Goal: Task Accomplishment & Management: Manage account settings

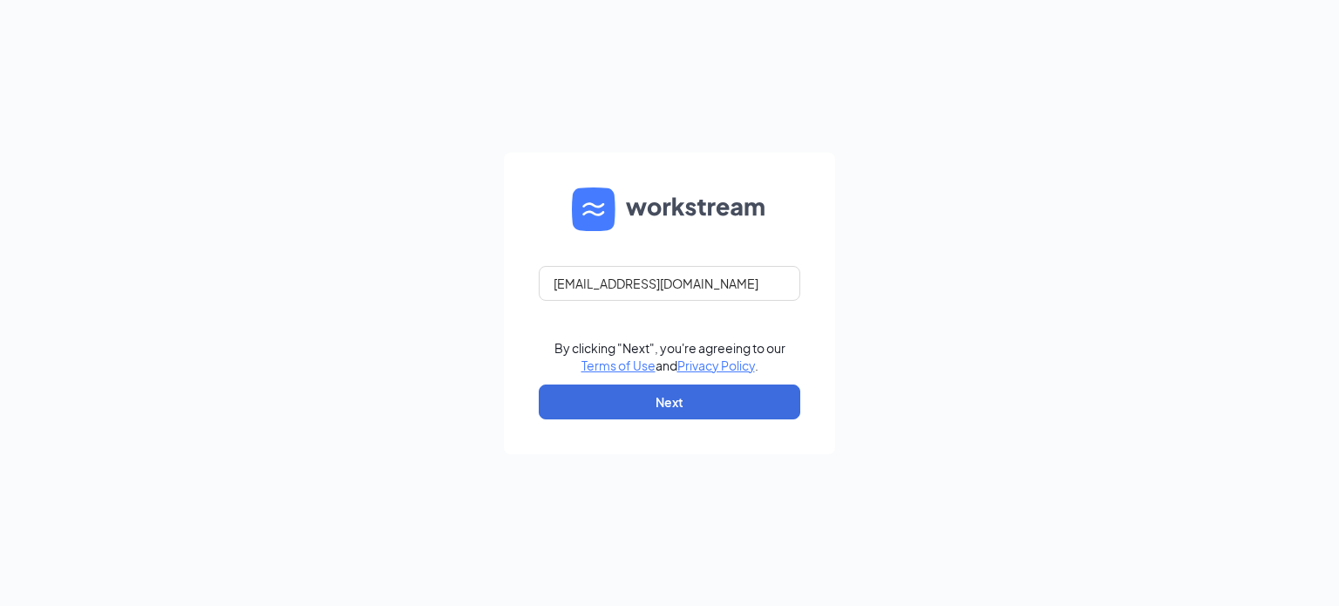
type input "[EMAIL_ADDRESS][DOMAIN_NAME]"
click at [684, 395] on button "Next" at bounding box center [670, 401] width 262 height 35
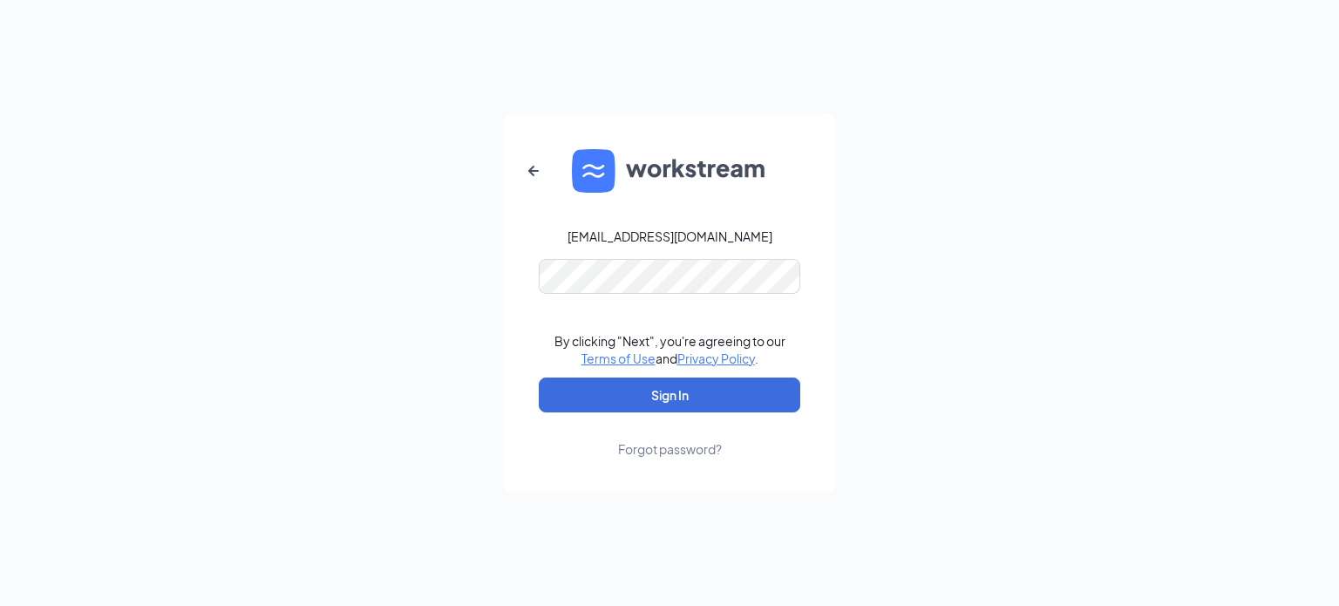
click at [592, 294] on form "talent-southbay@arosacare.com By clicking "Next", you're agreeing to our Terms …" at bounding box center [669, 303] width 331 height 378
click at [539, 378] on button "Sign In" at bounding box center [670, 395] width 262 height 35
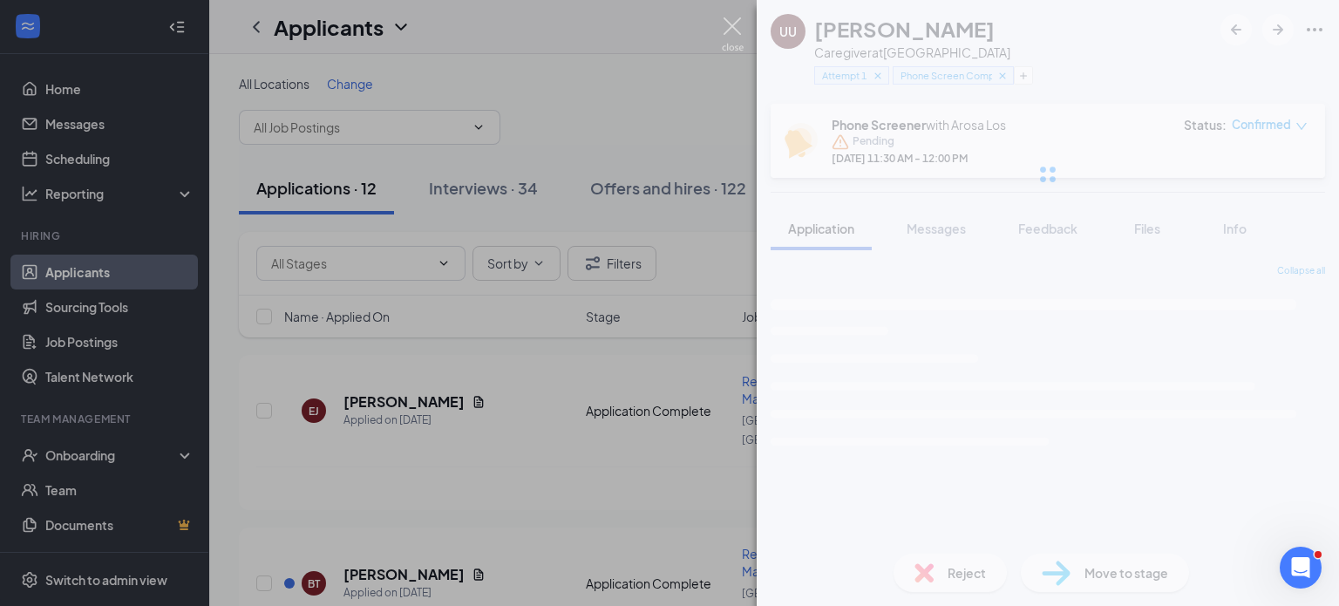
click at [737, 42] on img at bounding box center [733, 34] width 22 height 34
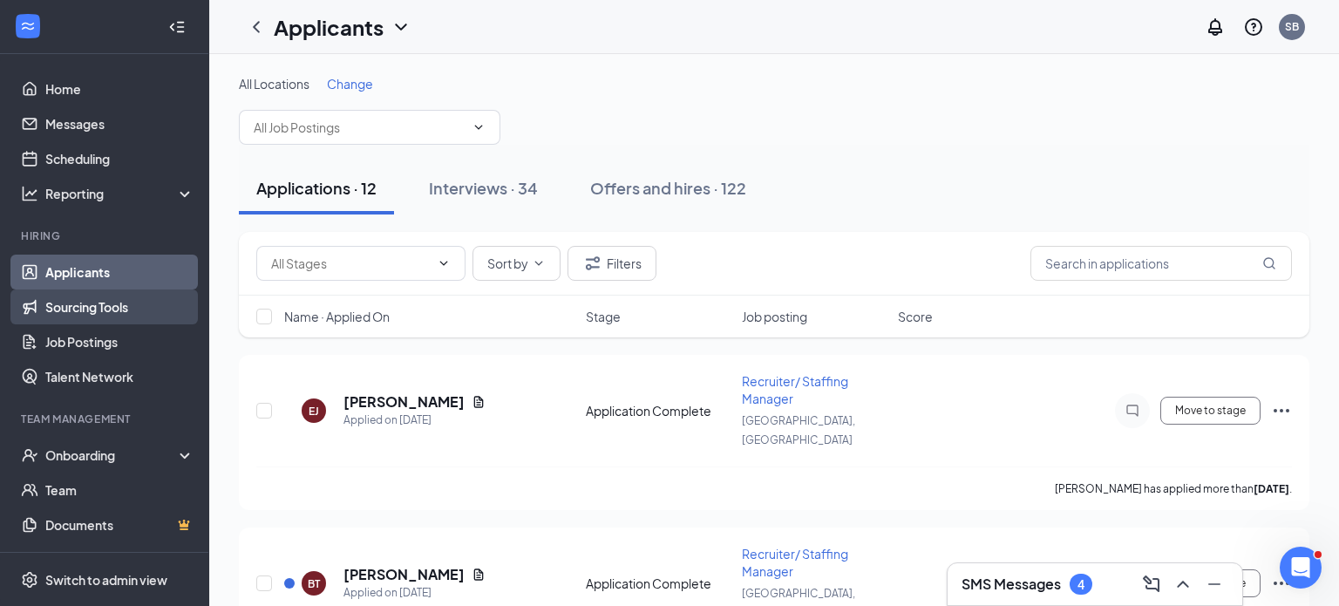
click at [145, 303] on link "Sourcing Tools" at bounding box center [119, 306] width 149 height 35
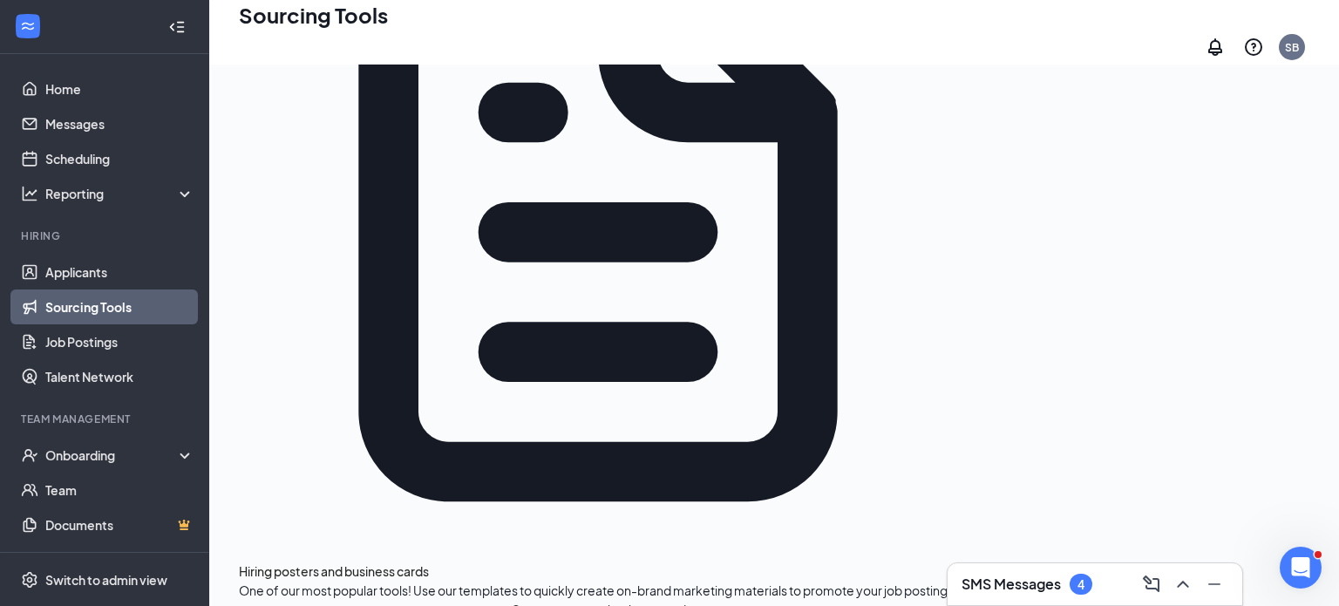
scroll to position [512, 0]
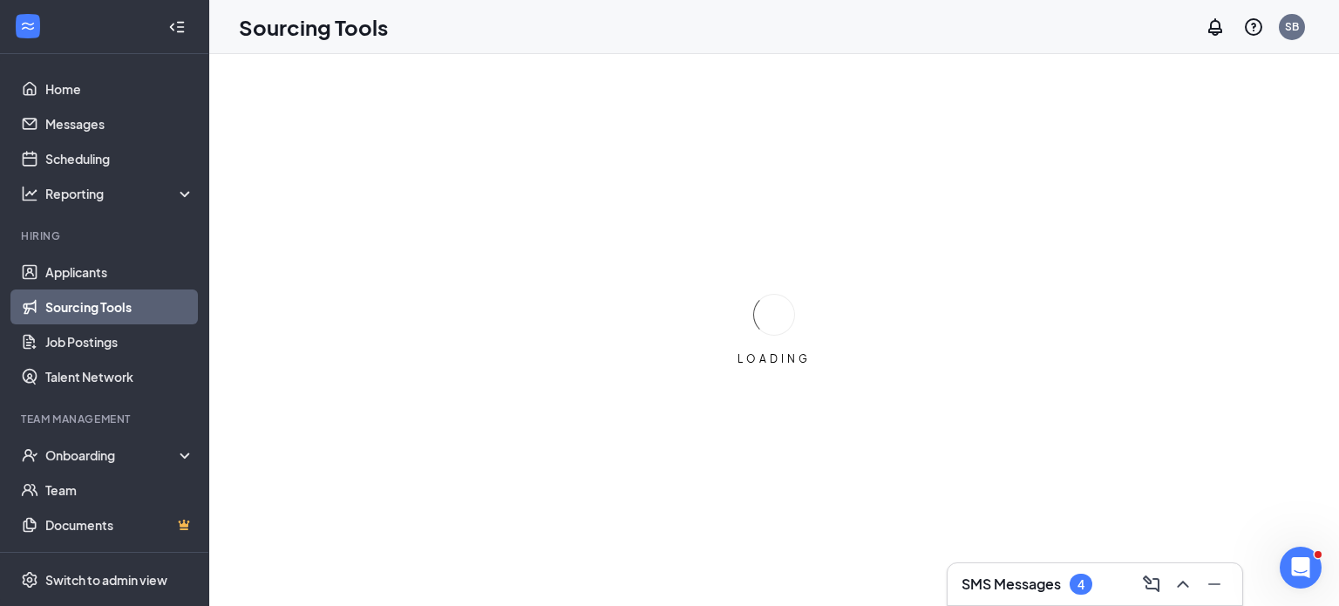
scroll to position [0, 0]
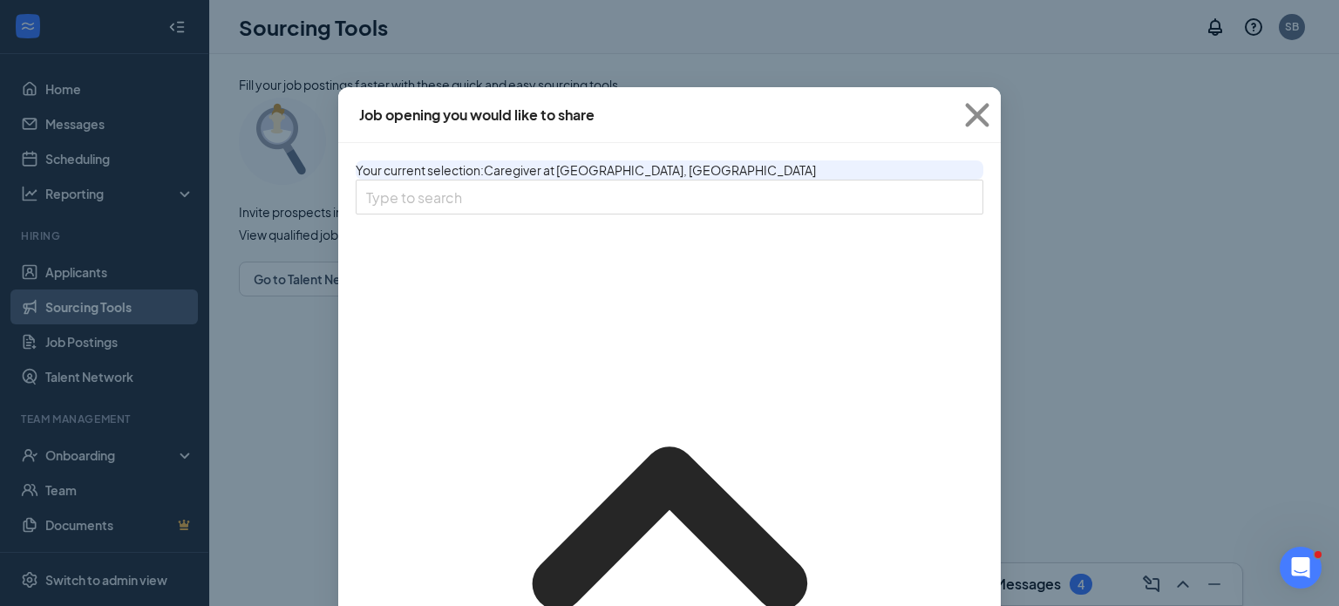
type input "[URL][DOMAIN_NAME]"
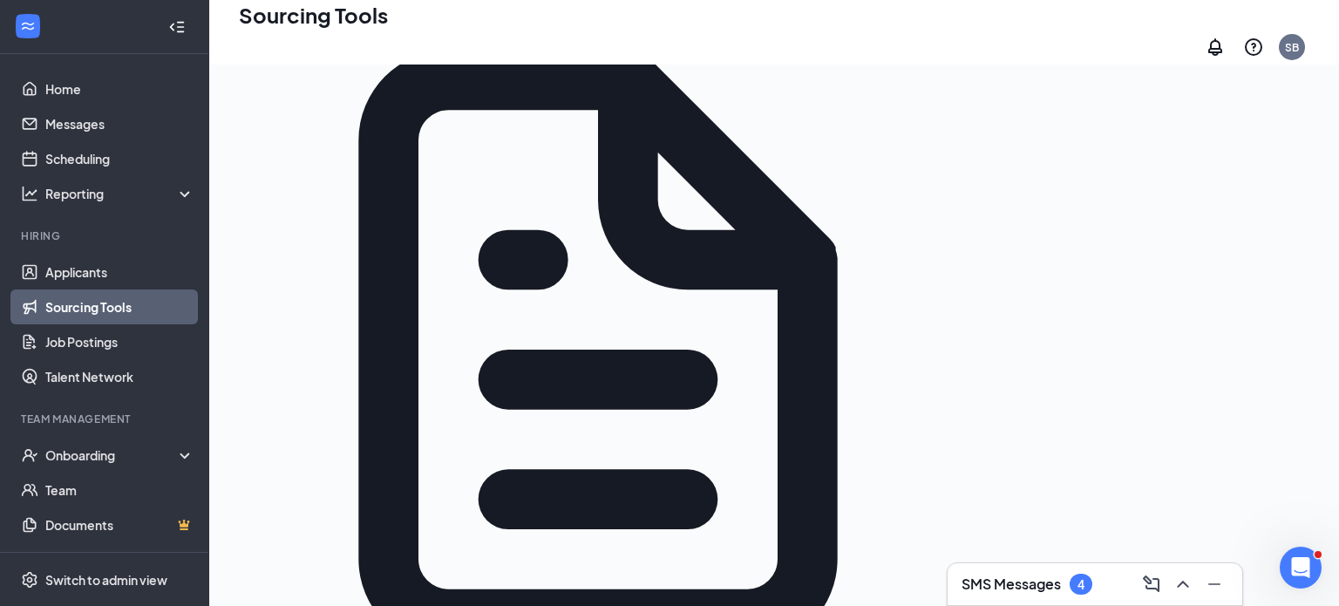
scroll to position [328, 0]
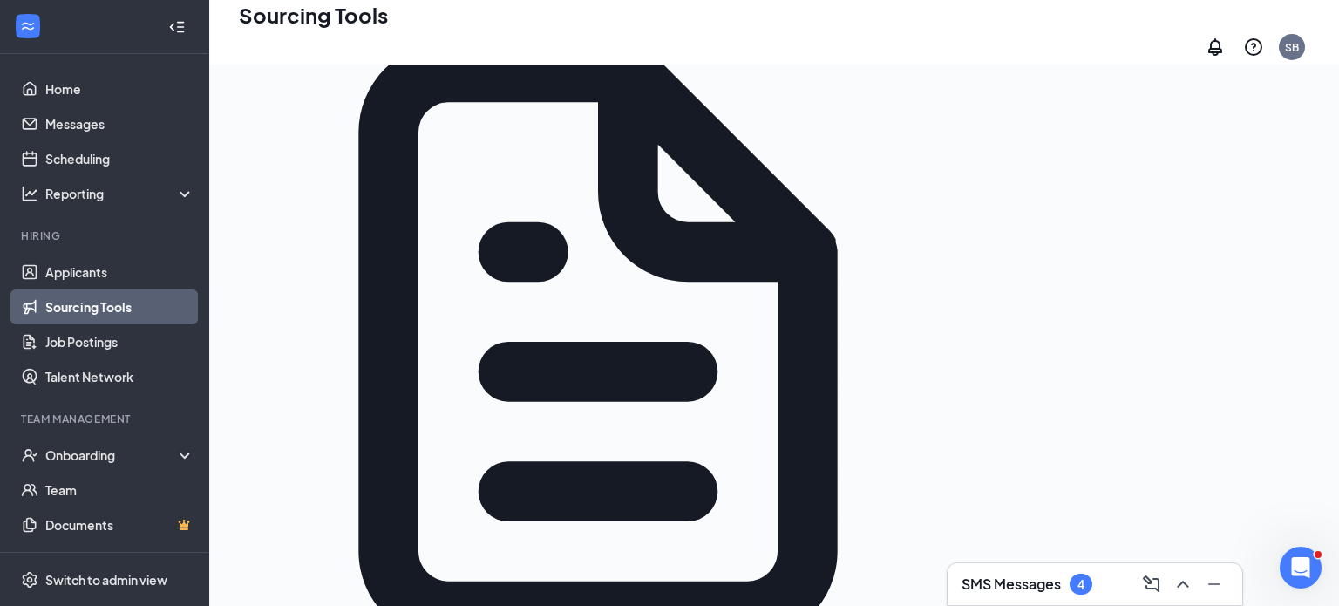
click at [56, 268] on link "Applicants" at bounding box center [119, 272] width 149 height 35
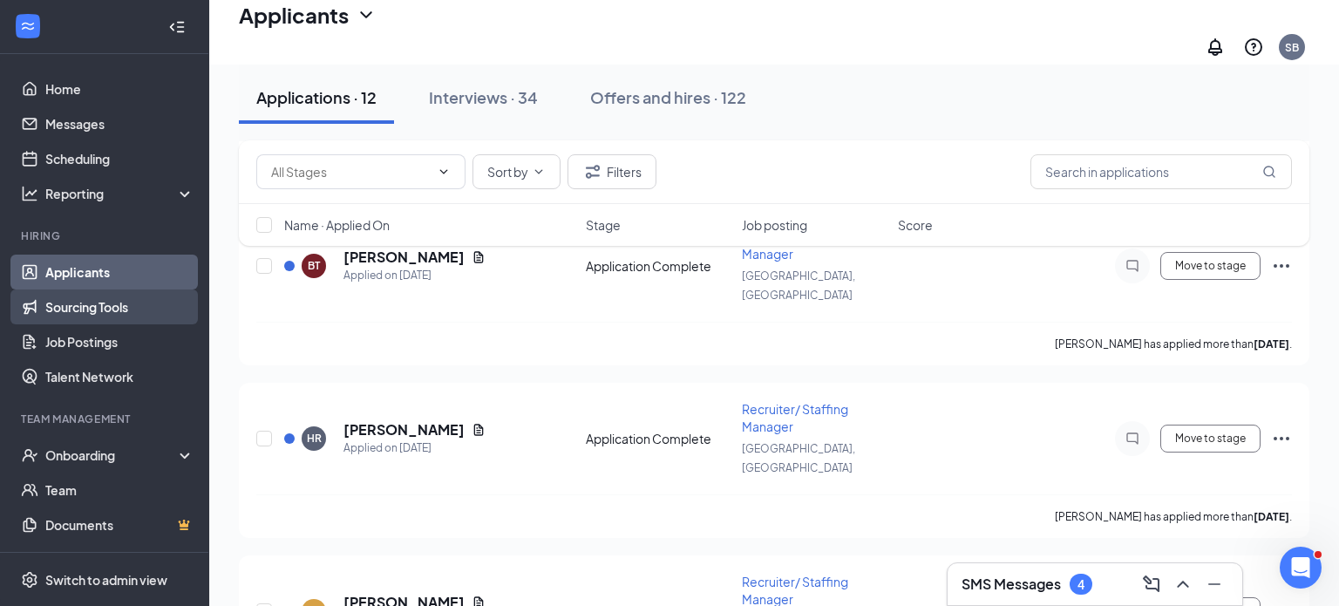
click at [123, 299] on link "Sourcing Tools" at bounding box center [119, 306] width 149 height 35
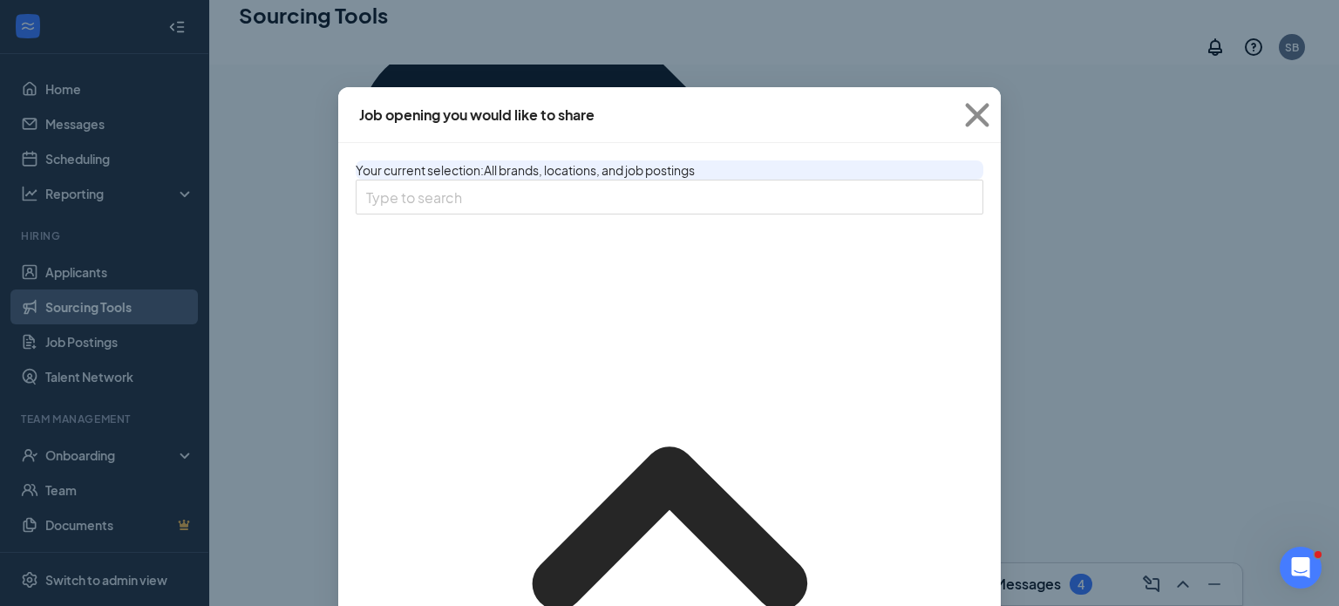
click at [989, 112] on span "Close" at bounding box center [977, 115] width 47 height 47
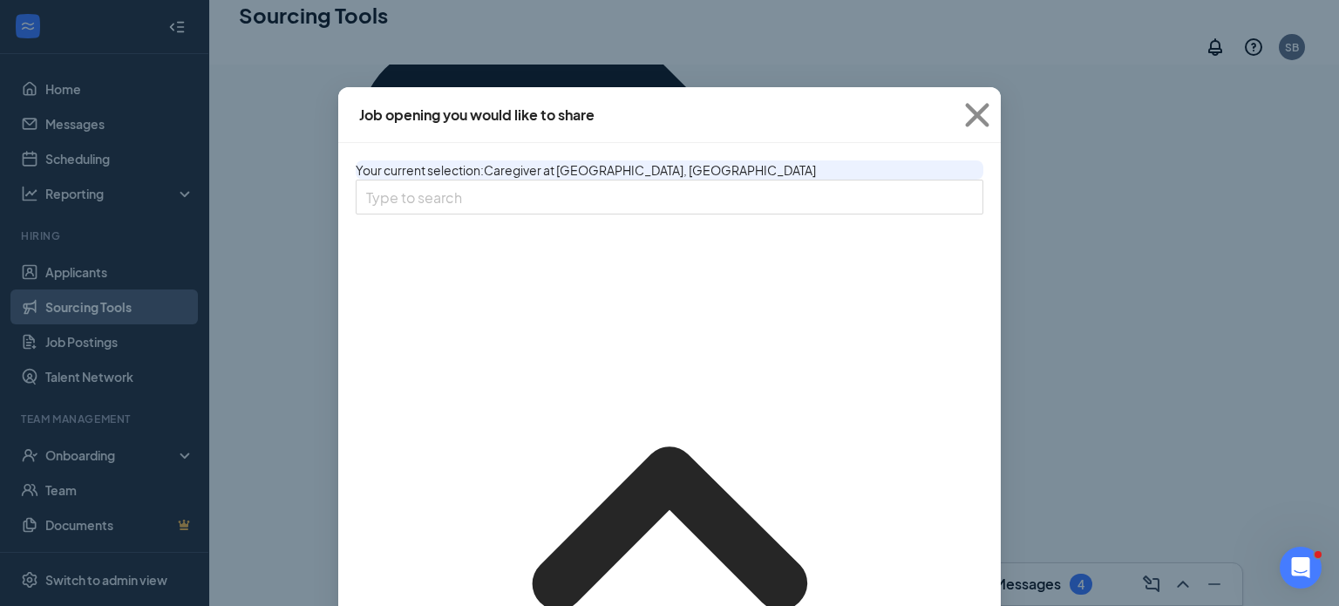
type input "[URL][DOMAIN_NAME]"
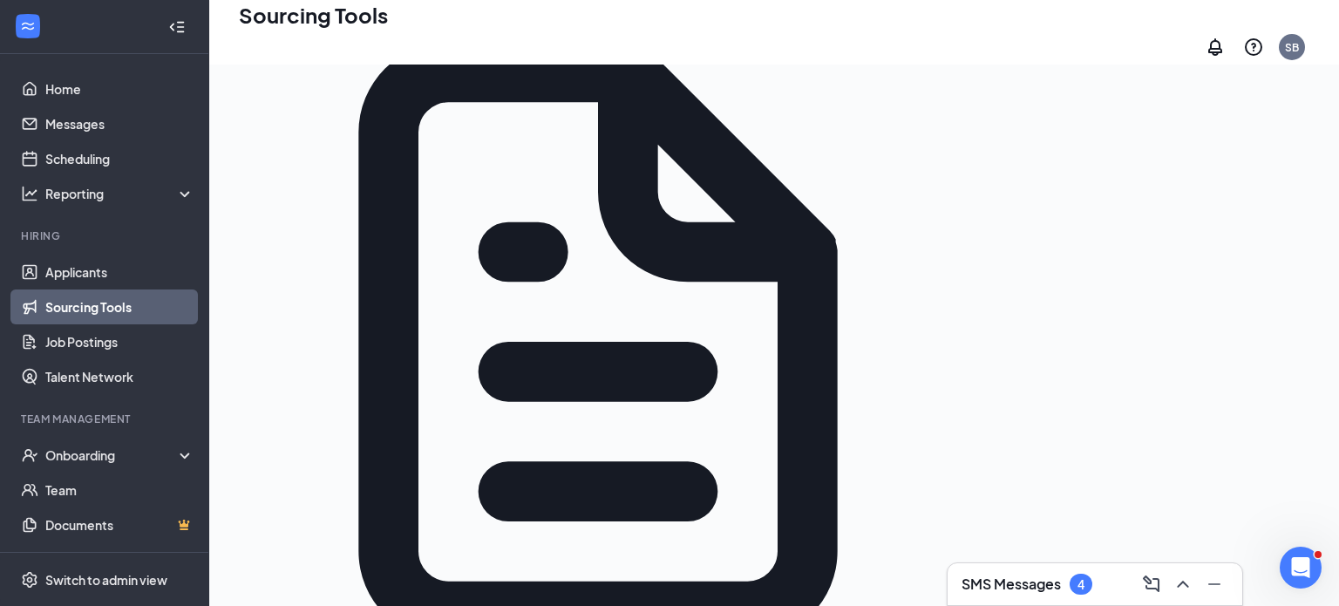
click at [58, 273] on link "Applicants" at bounding box center [119, 272] width 149 height 35
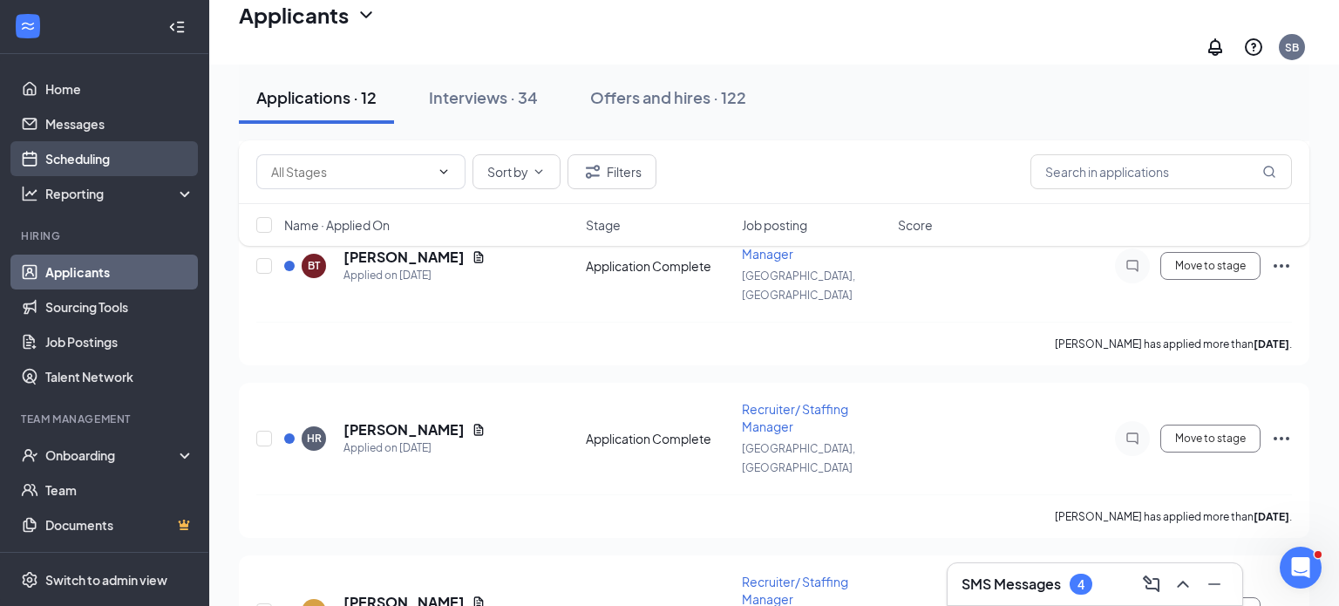
click at [92, 167] on link "Scheduling" at bounding box center [119, 158] width 149 height 35
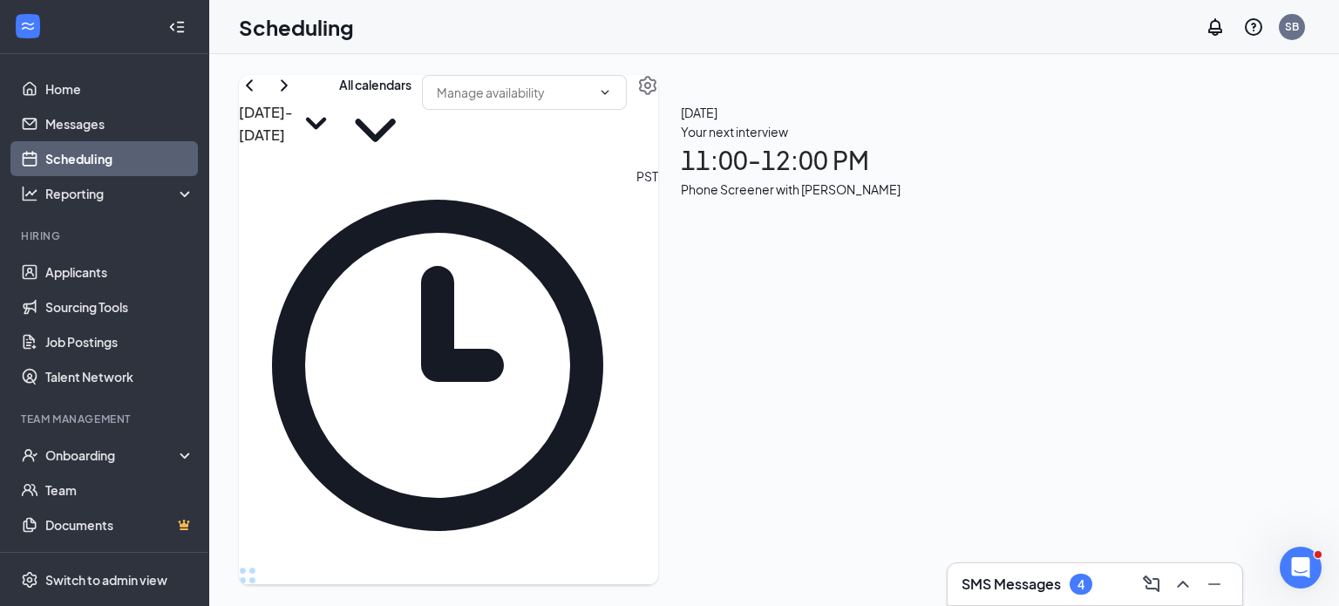
scroll to position [963, 0]
click at [129, 87] on link "Home" at bounding box center [119, 88] width 149 height 35
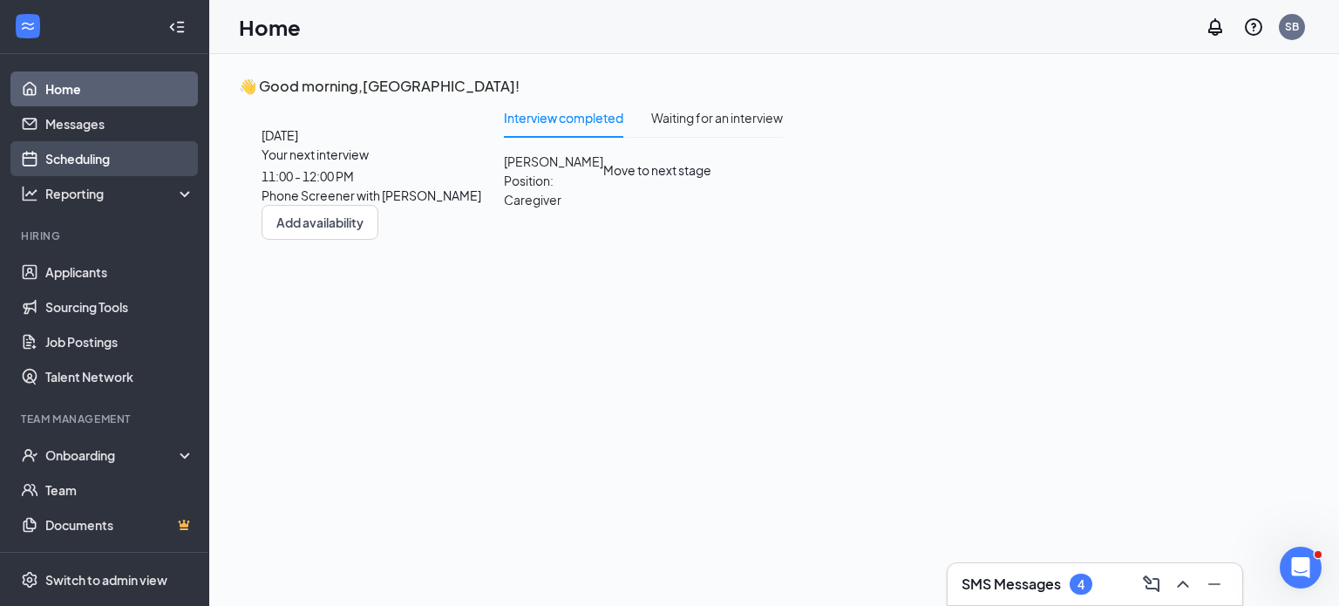
click at [97, 149] on link "Scheduling" at bounding box center [119, 158] width 149 height 35
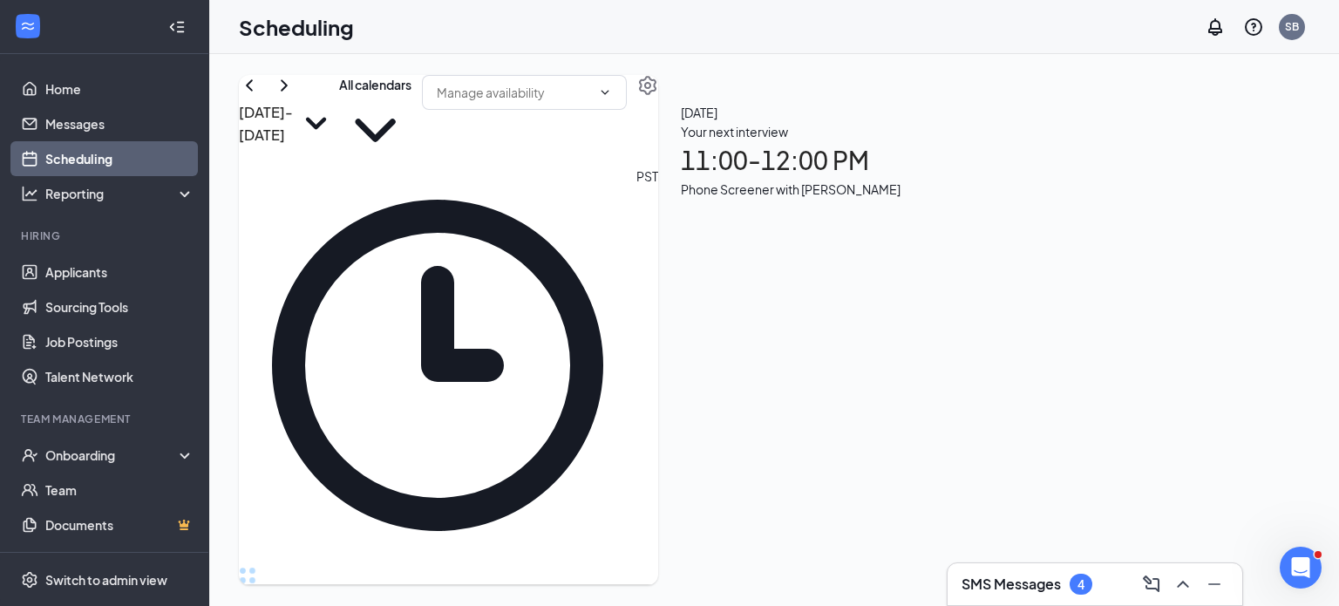
scroll to position [1057, 0]
click at [841, 595] on div at bounding box center [841, 611] width 0 height 32
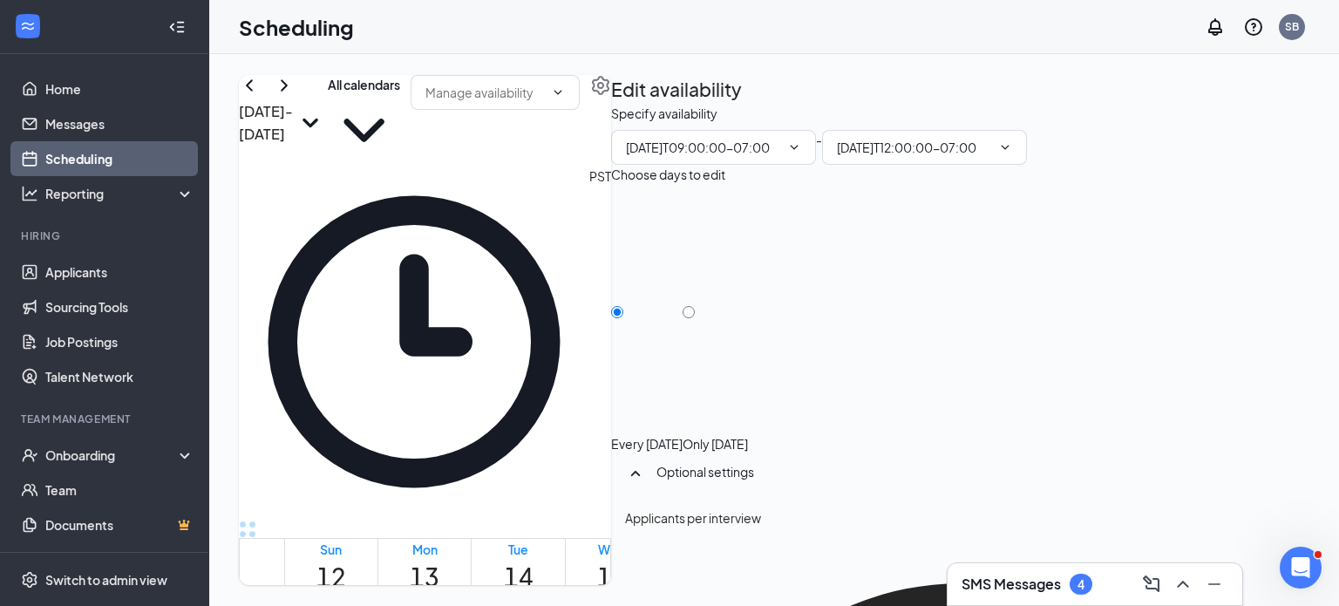
type input "09:00 AM"
type input "12:00 PM"
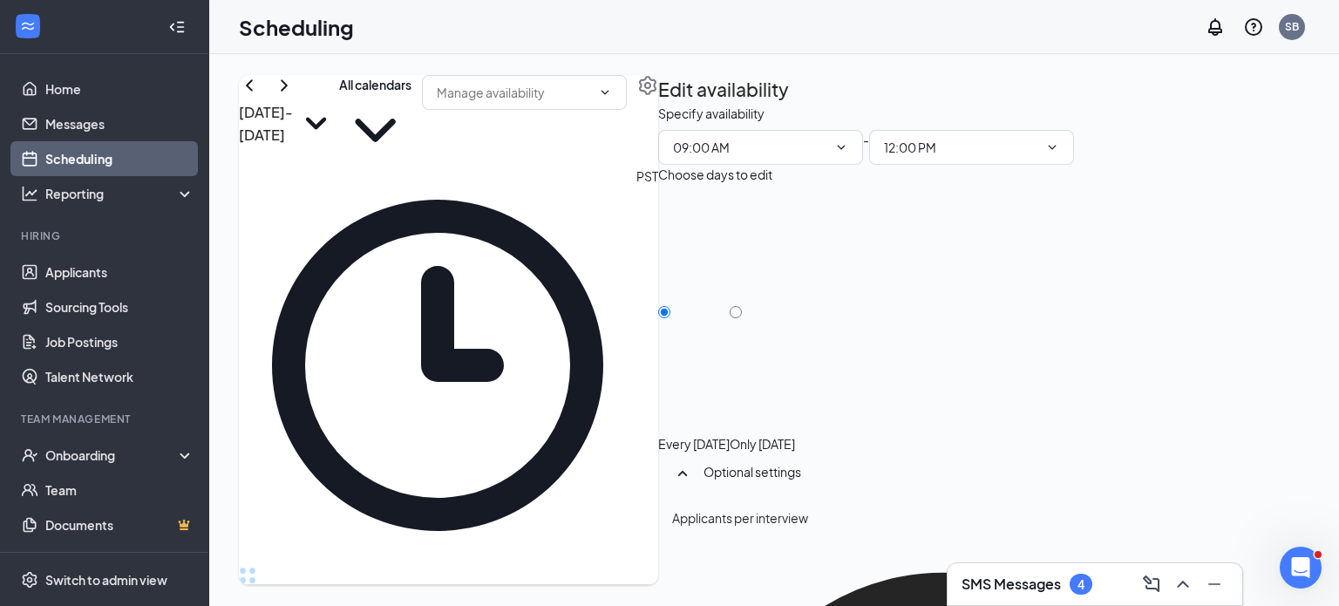
click at [467, 595] on div at bounding box center [467, 611] width 0 height 32
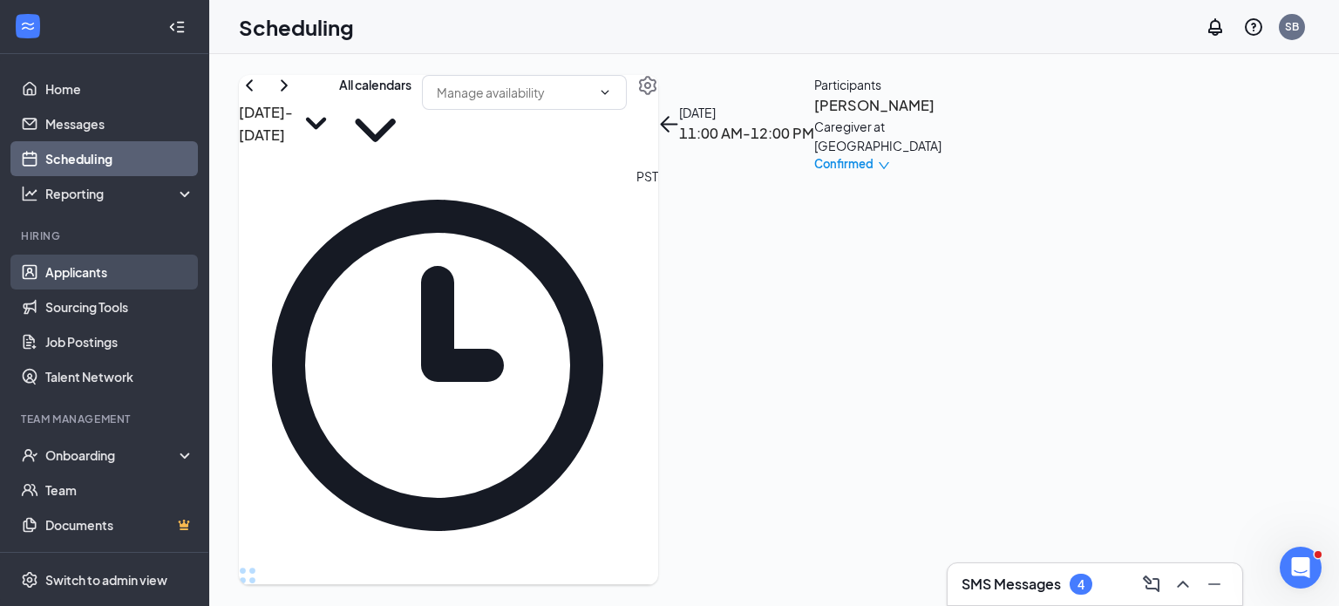
click at [65, 268] on link "Applicants" at bounding box center [119, 272] width 149 height 35
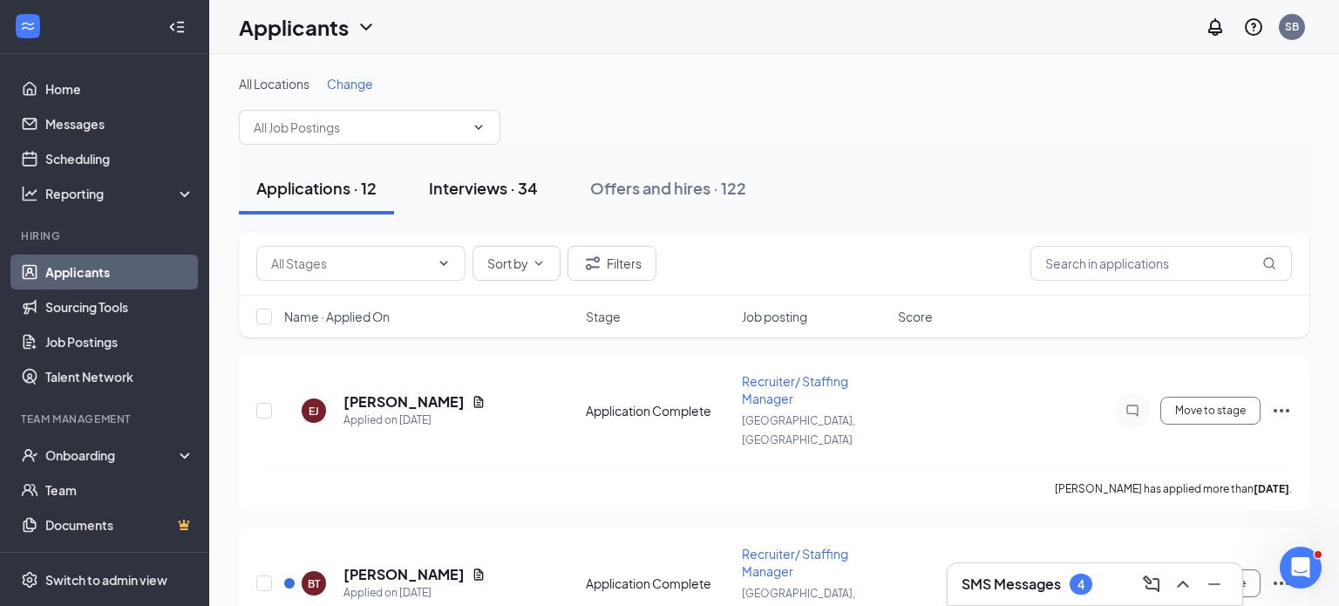
click at [483, 201] on button "Interviews · 34" at bounding box center [484, 188] width 144 height 52
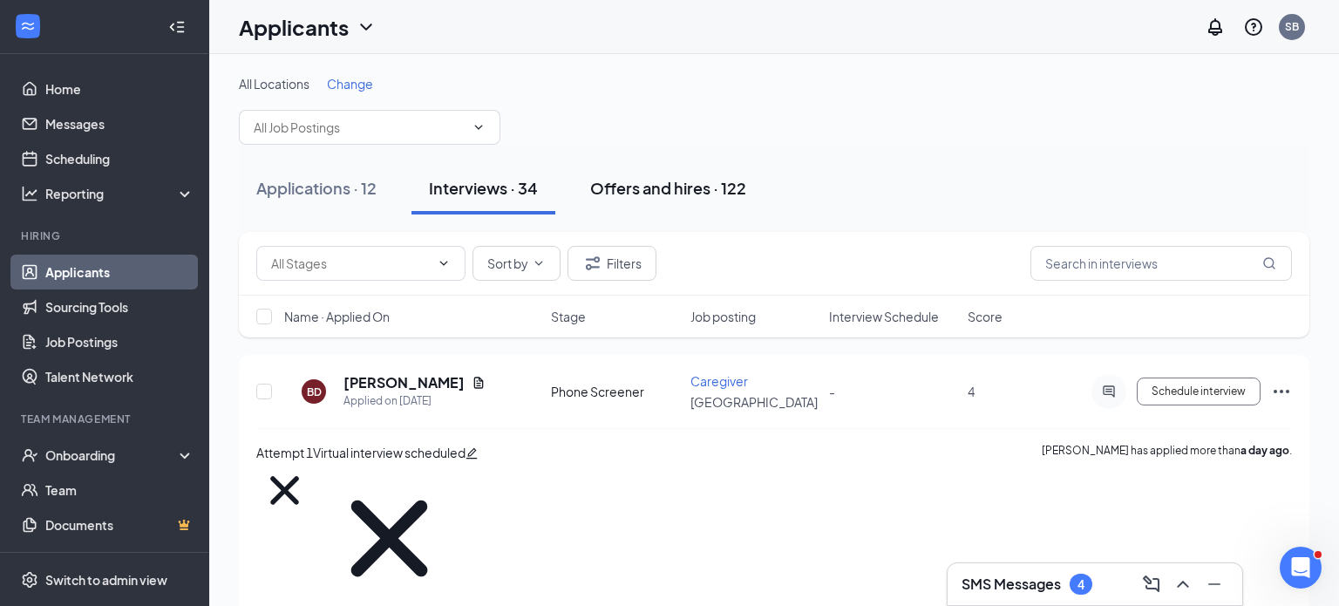
click at [638, 198] on button "Offers and hires · 122" at bounding box center [668, 188] width 191 height 52
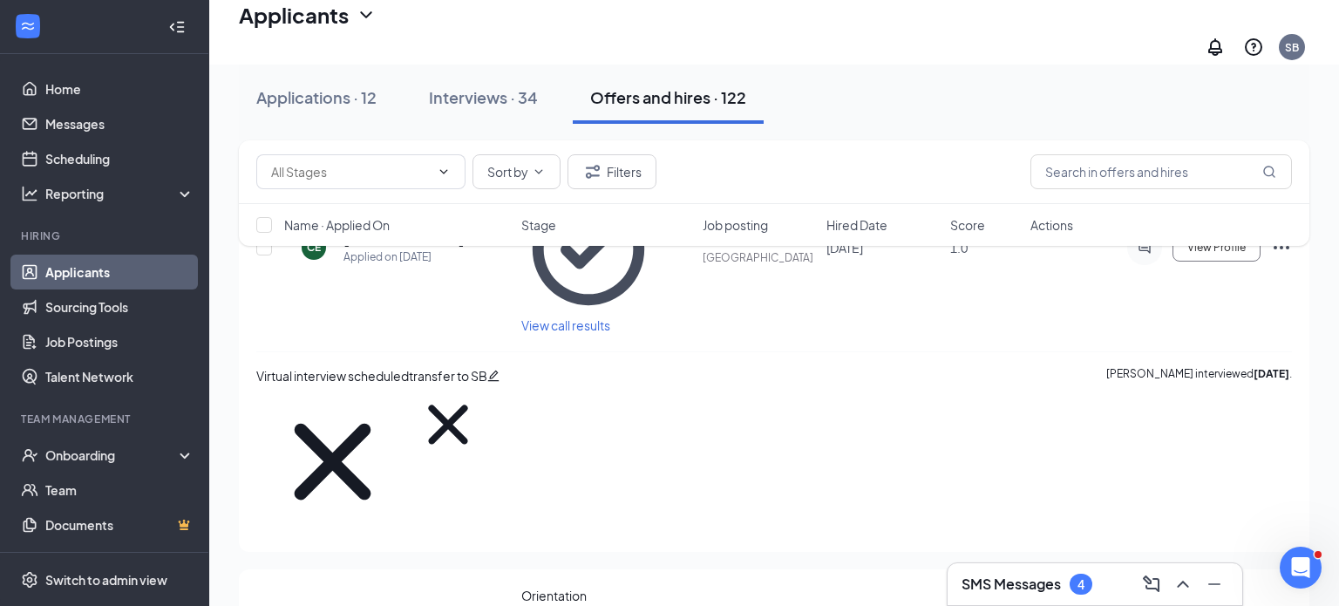
scroll to position [1311, 0]
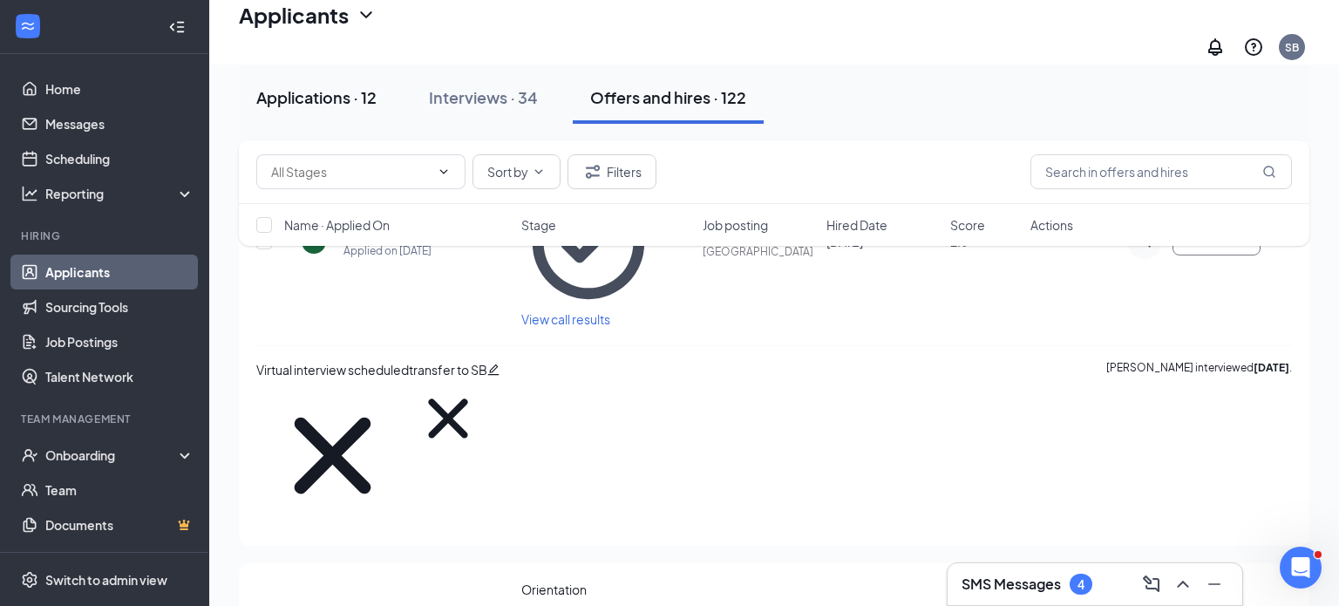
click at [326, 107] on div "Applications · 12" at bounding box center [316, 97] width 120 height 22
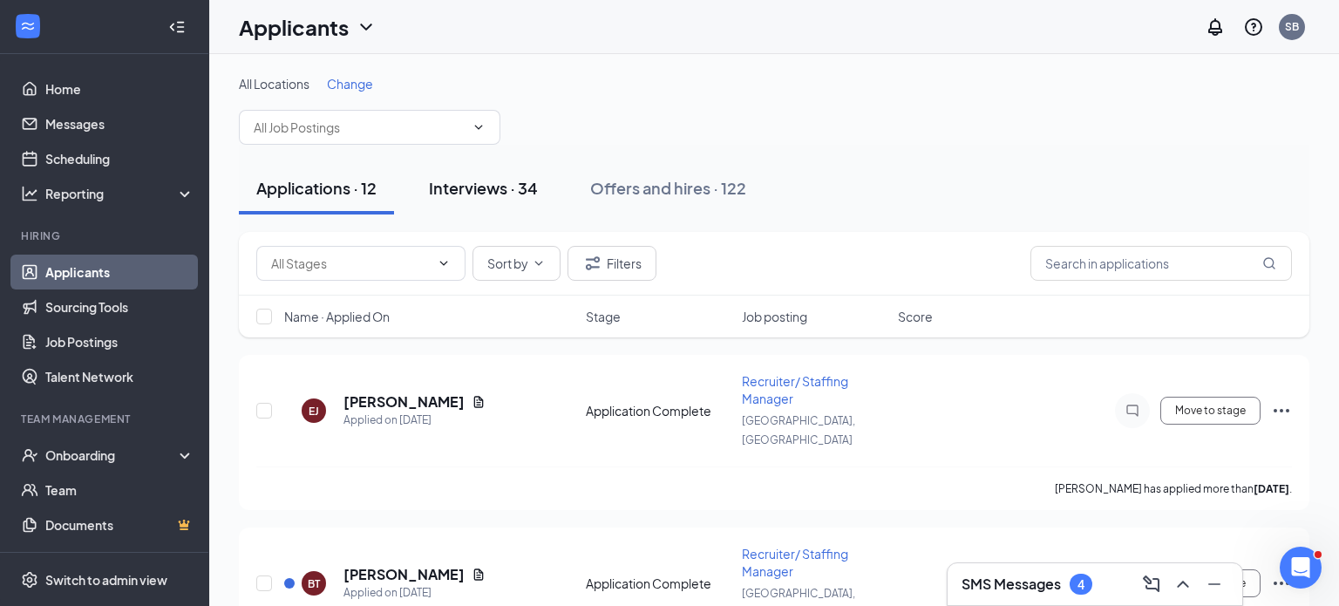
click at [451, 182] on div "Interviews · 34" at bounding box center [483, 188] width 109 height 22
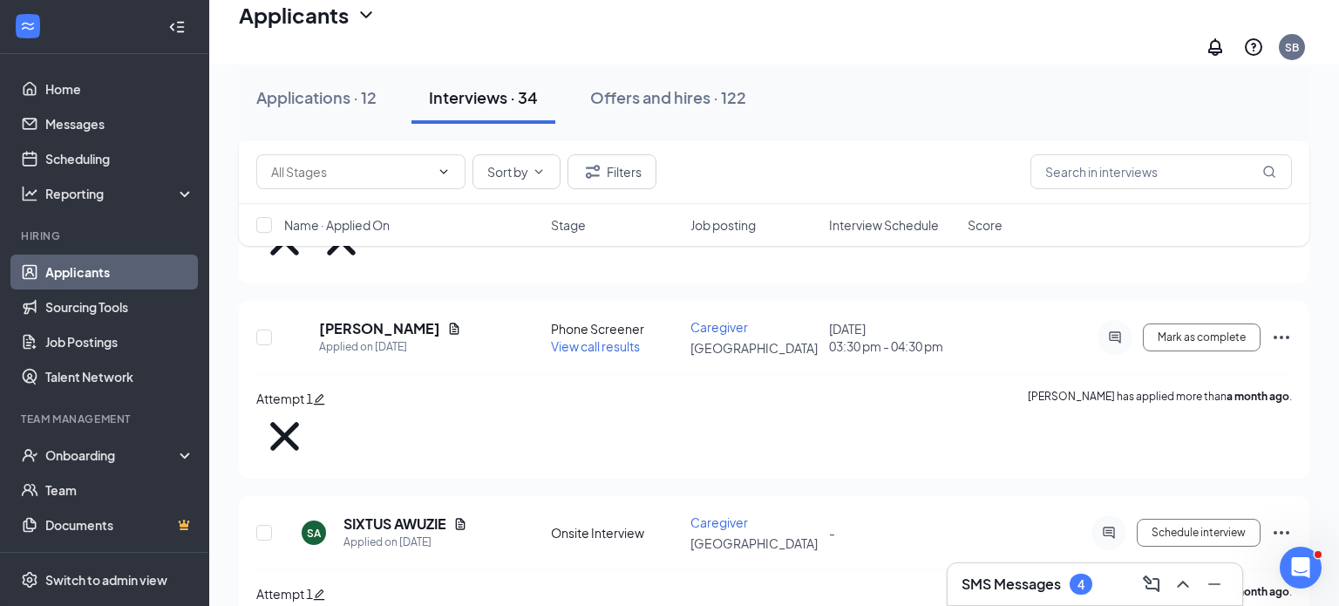
scroll to position [4530, 0]
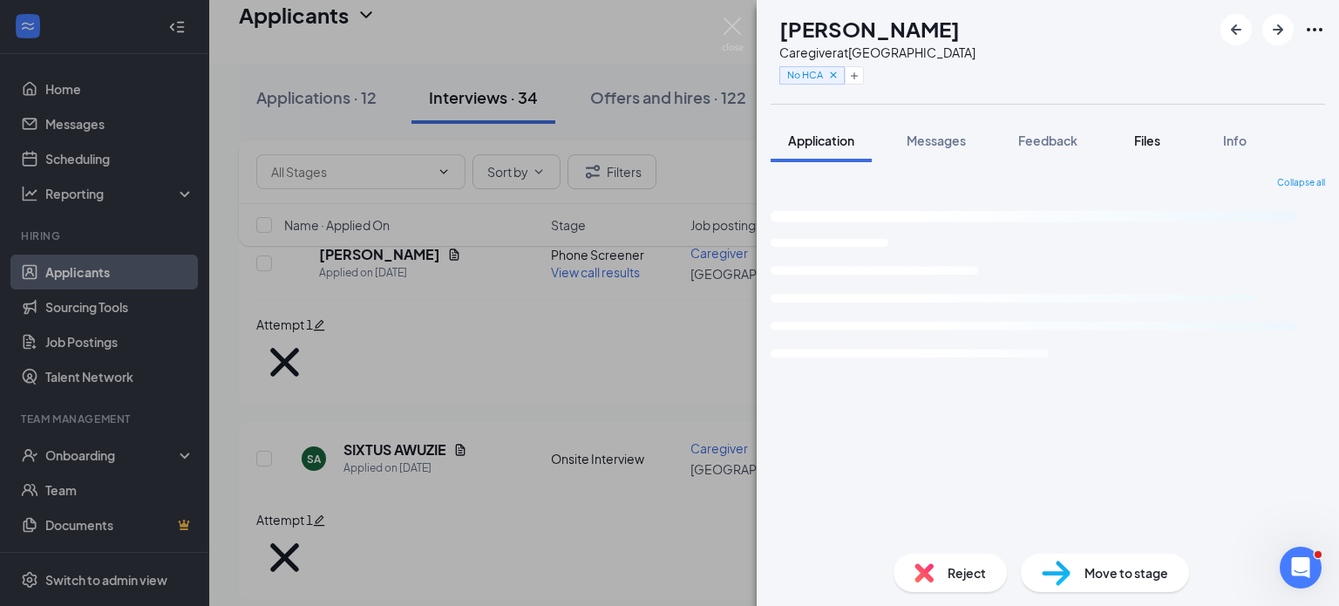
click at [1153, 143] on span "Files" at bounding box center [1147, 141] width 26 height 16
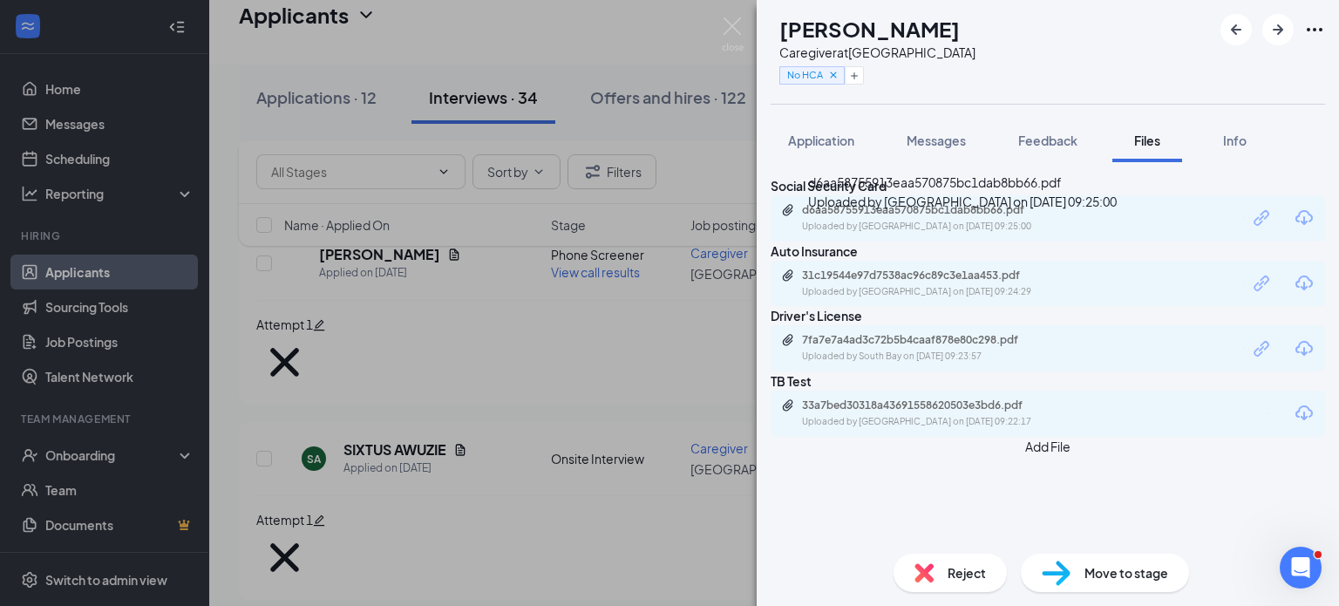
click at [869, 234] on div "Uploaded by [GEOGRAPHIC_DATA] on [DATE] 09:25:00" at bounding box center [933, 227] width 262 height 14
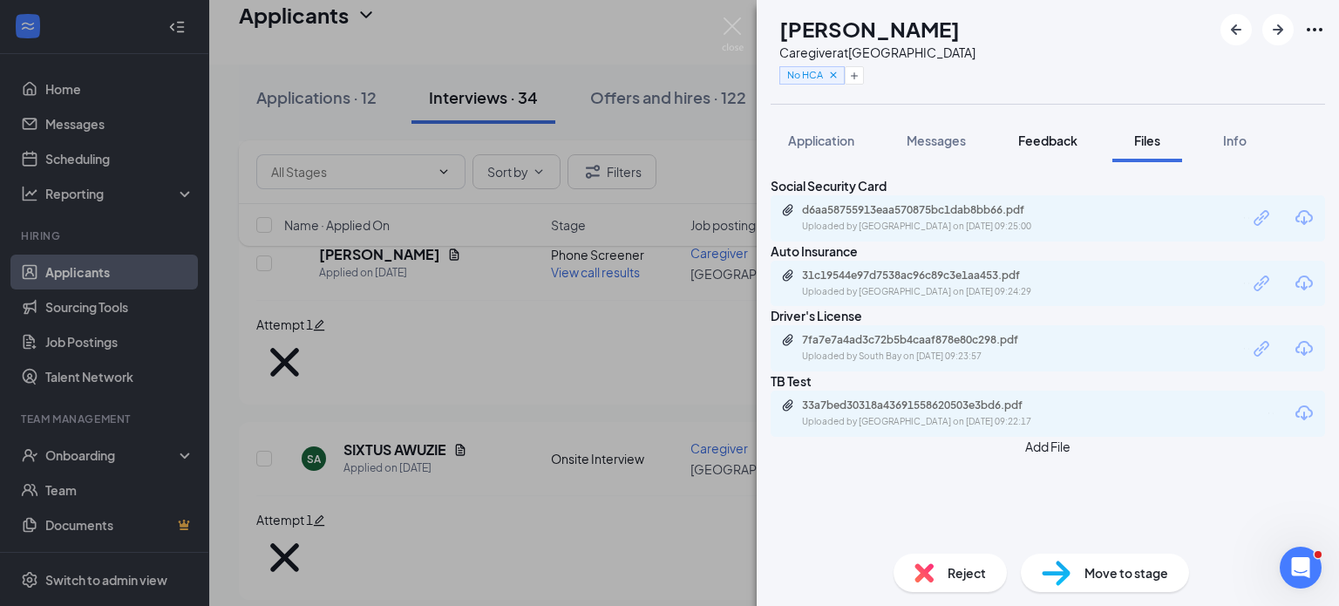
click at [1043, 146] on span "Feedback" at bounding box center [1047, 141] width 59 height 16
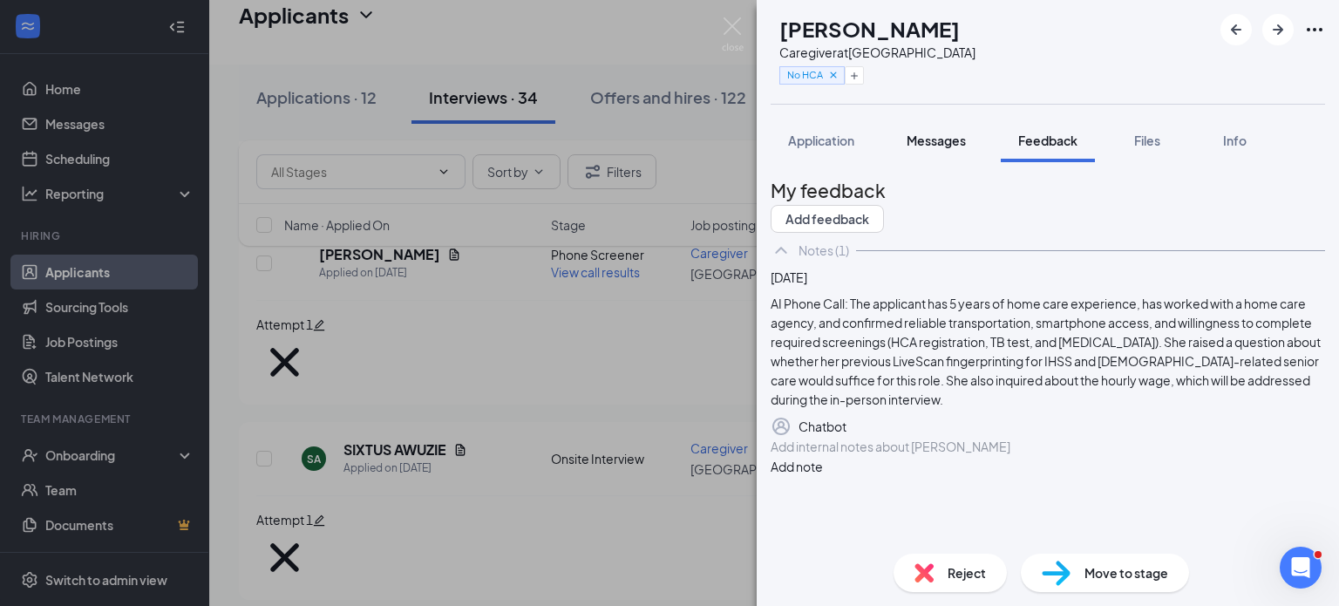
click at [961, 156] on button "Messages" at bounding box center [936, 141] width 94 height 44
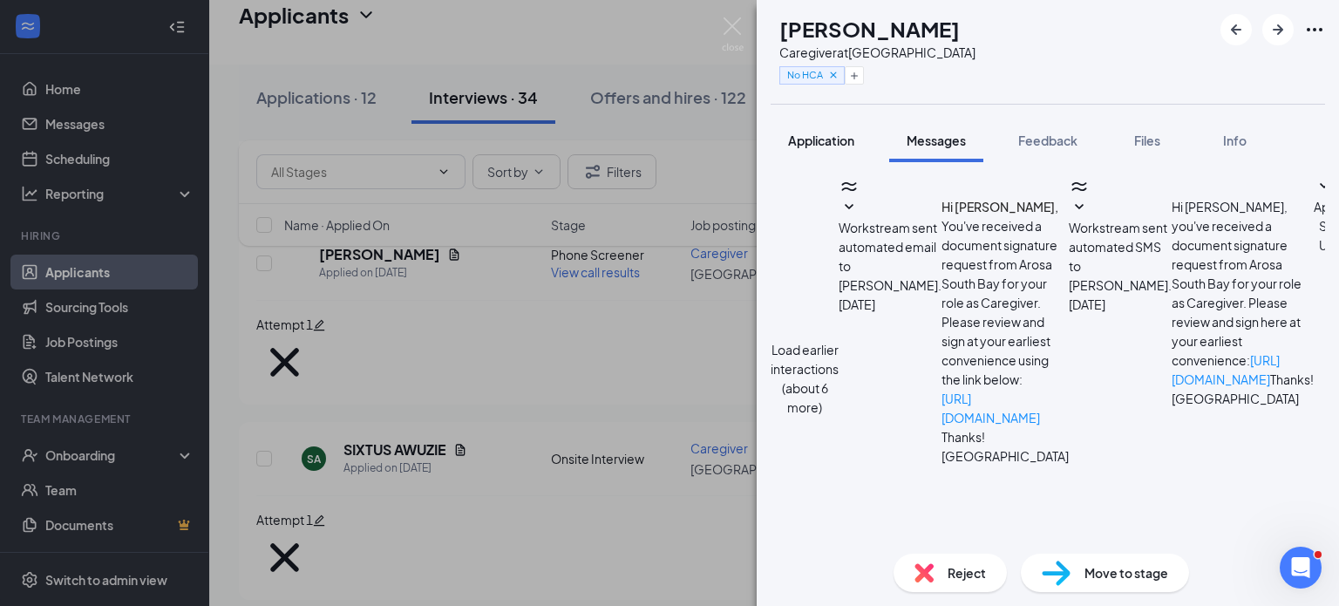
click at [808, 134] on span "Application" at bounding box center [821, 141] width 66 height 16
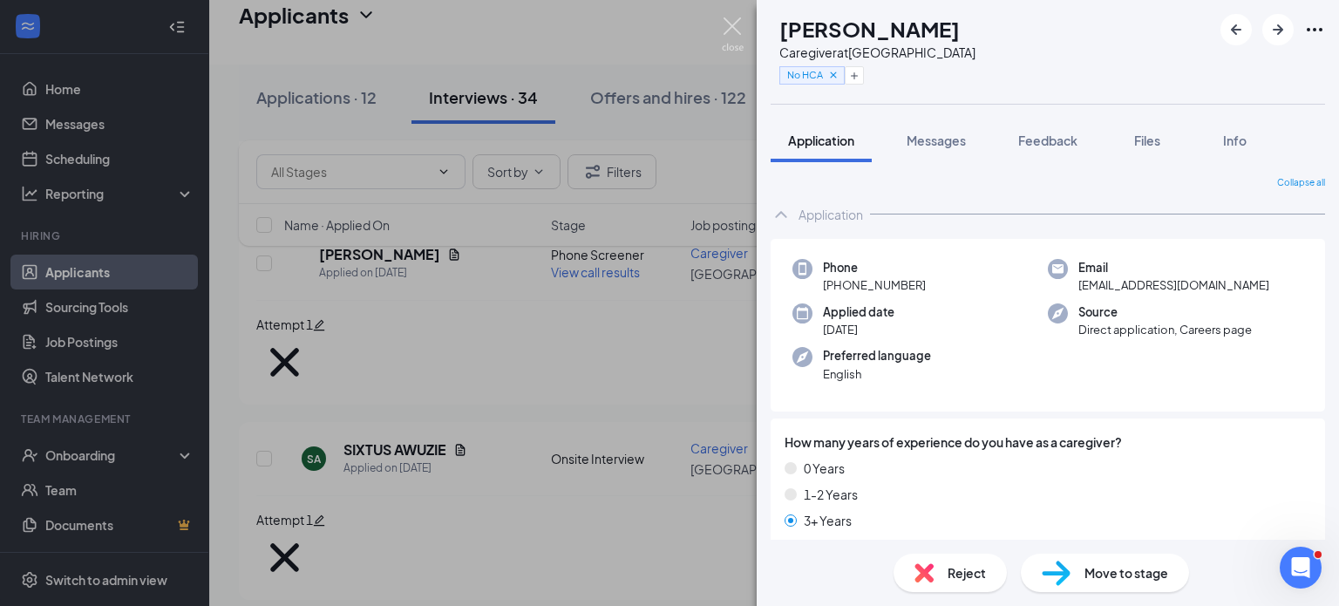
click at [729, 28] on img at bounding box center [733, 34] width 22 height 34
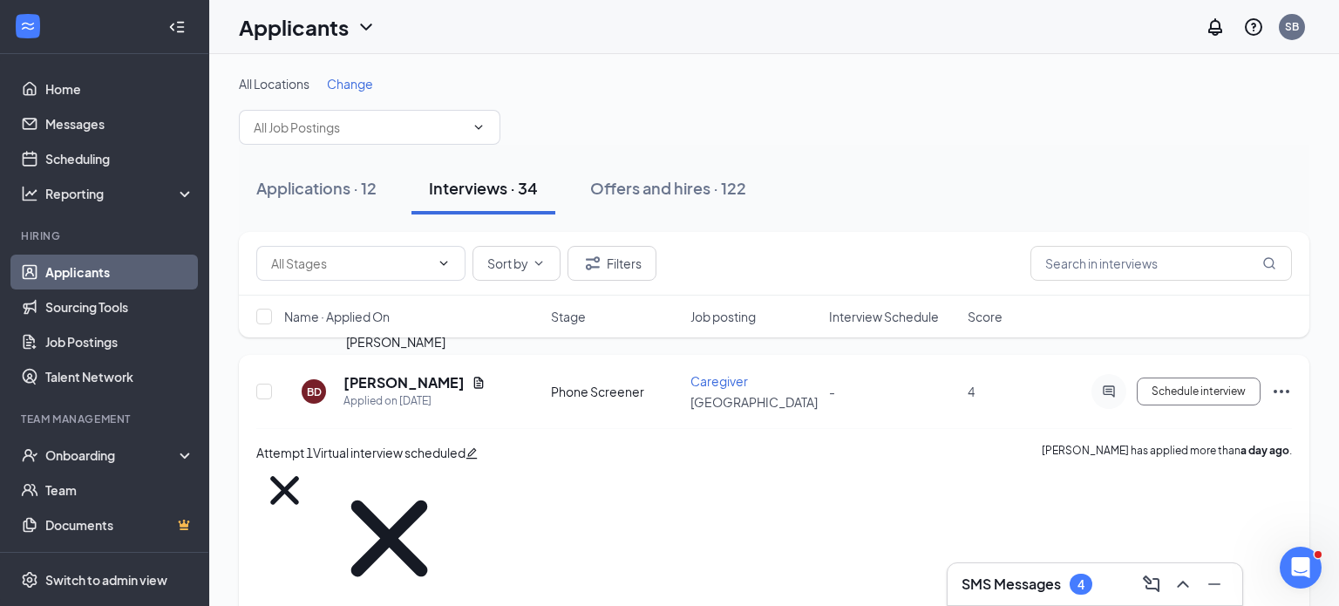
click at [371, 380] on h5 "[PERSON_NAME]" at bounding box center [404, 382] width 121 height 19
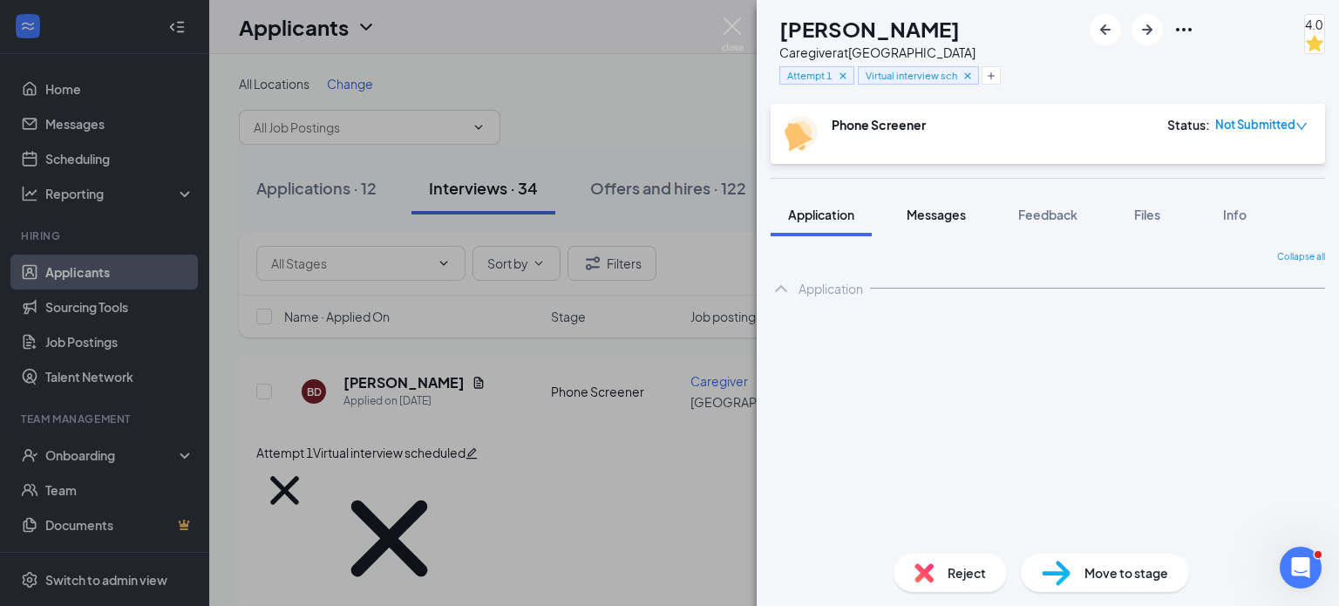
click at [962, 215] on span "Messages" at bounding box center [936, 215] width 59 height 16
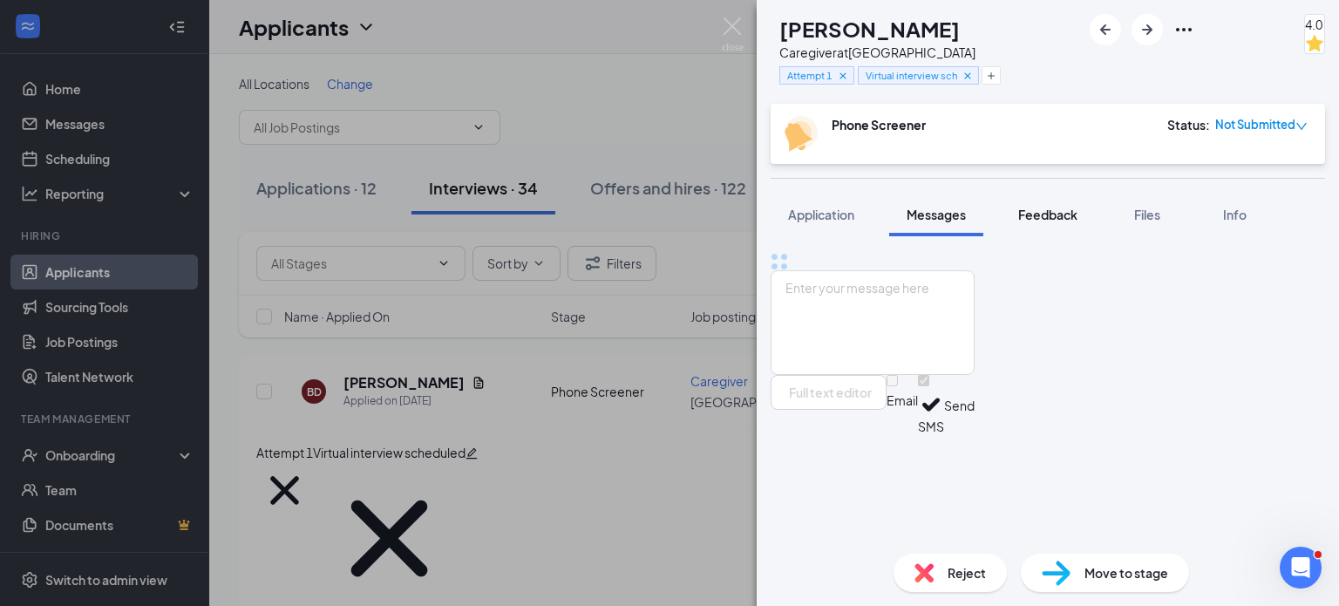
click at [1024, 232] on button "Feedback" at bounding box center [1048, 215] width 94 height 44
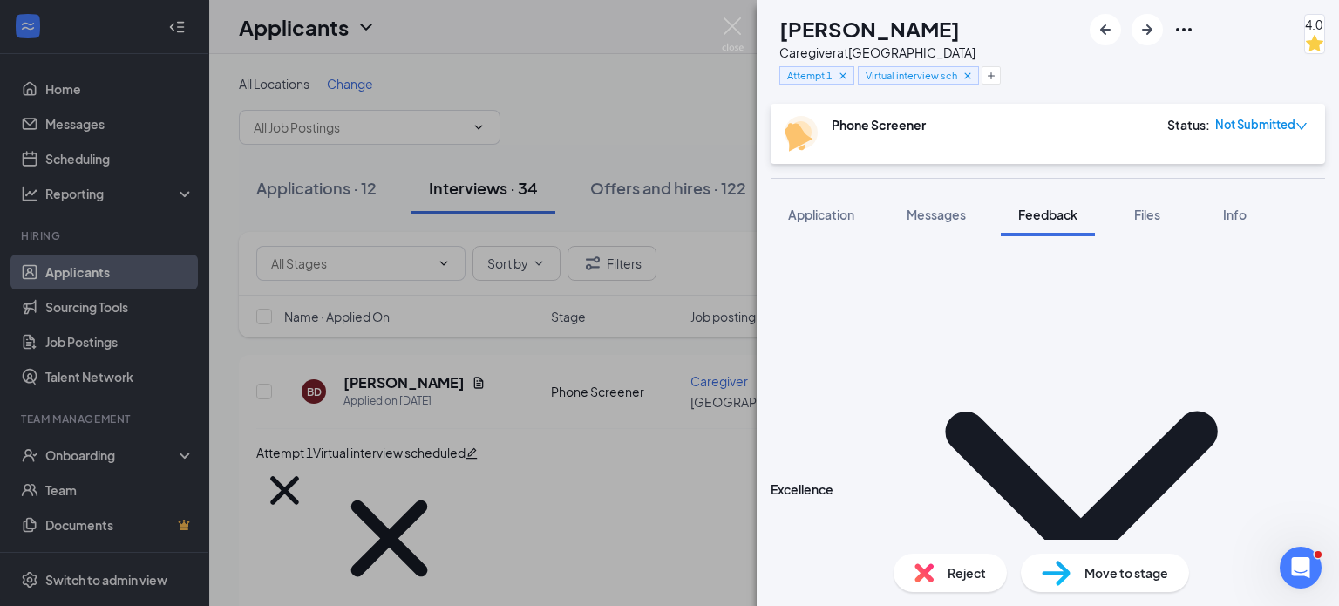
scroll to position [701, 0]
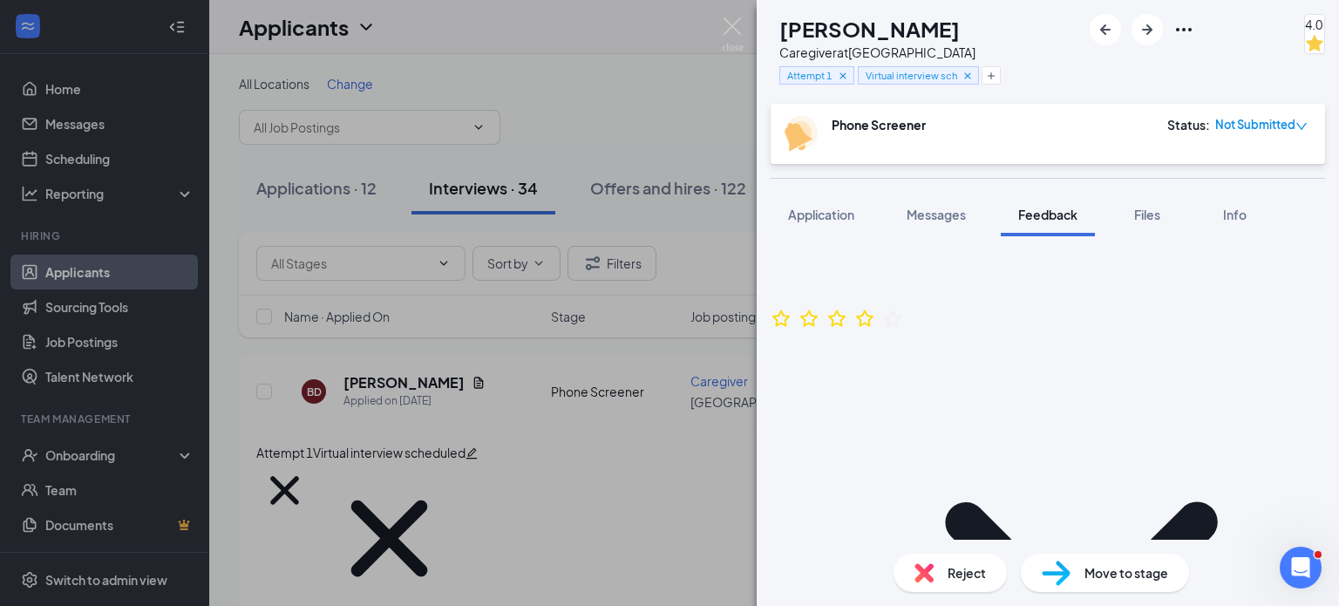
scroll to position [597, 0]
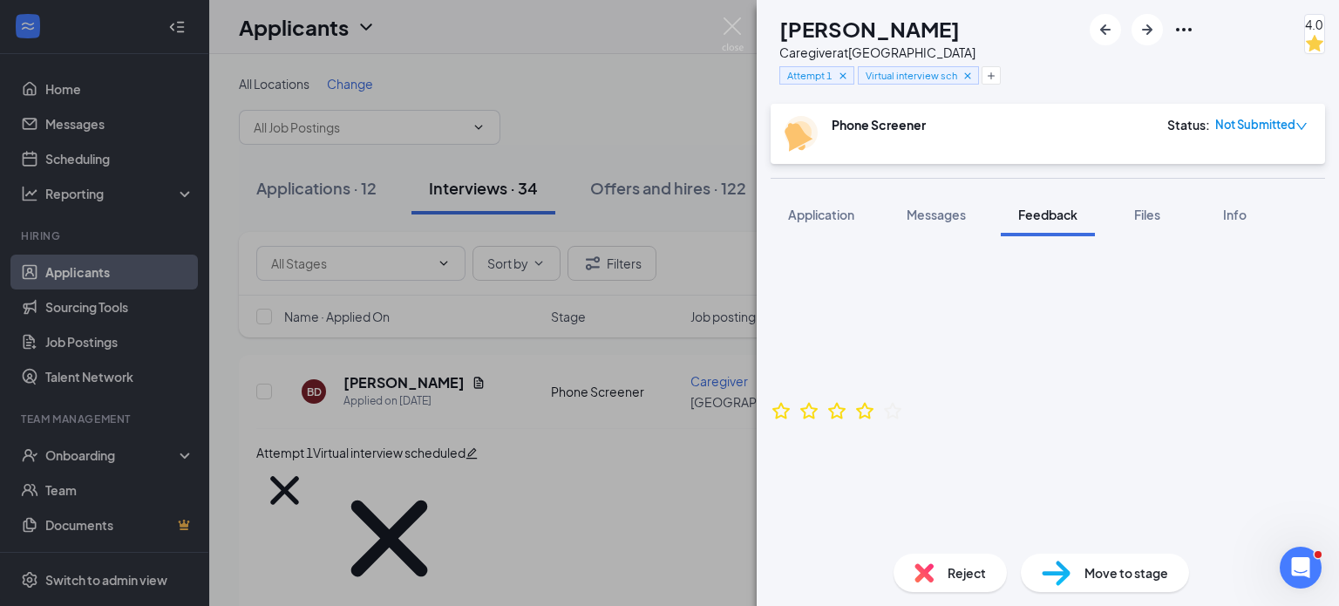
scroll to position [504, 0]
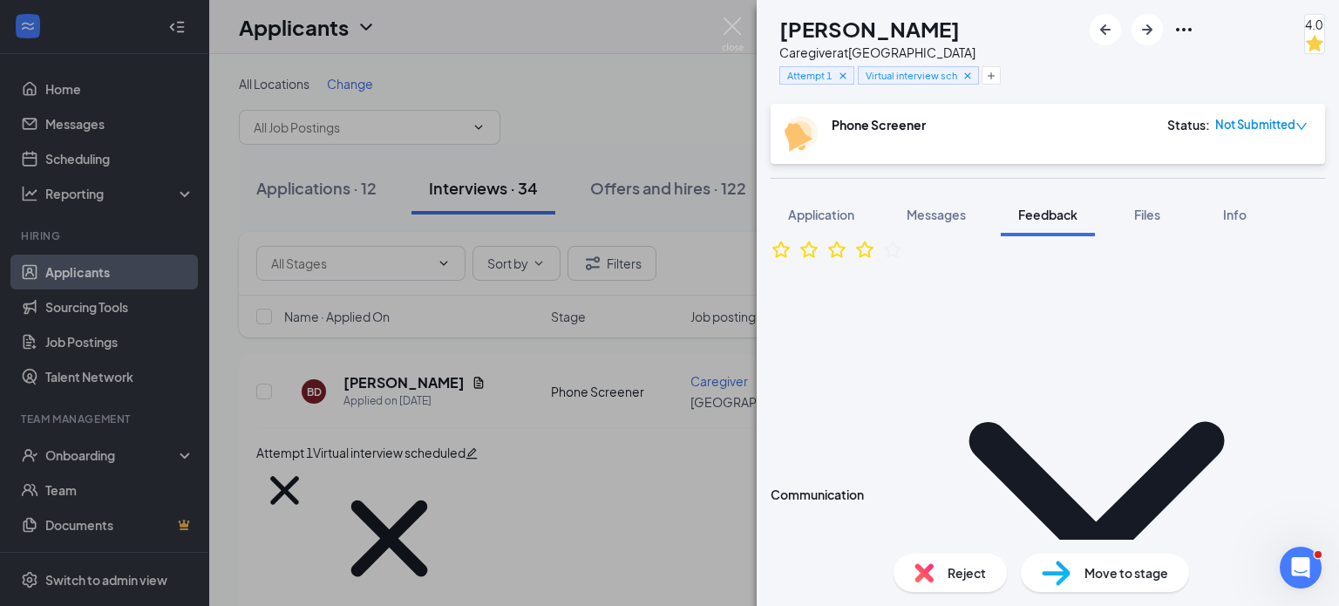
scroll to position [1190, 0]
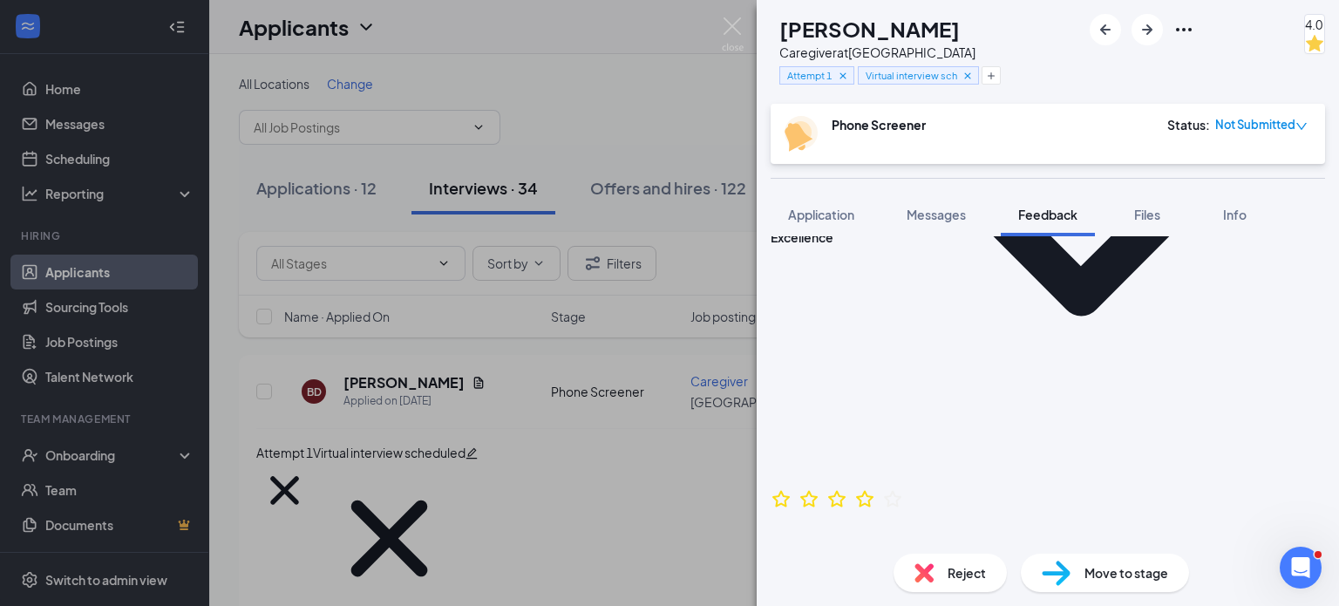
scroll to position [945, 0]
